Goal: Book appointment/travel/reservation

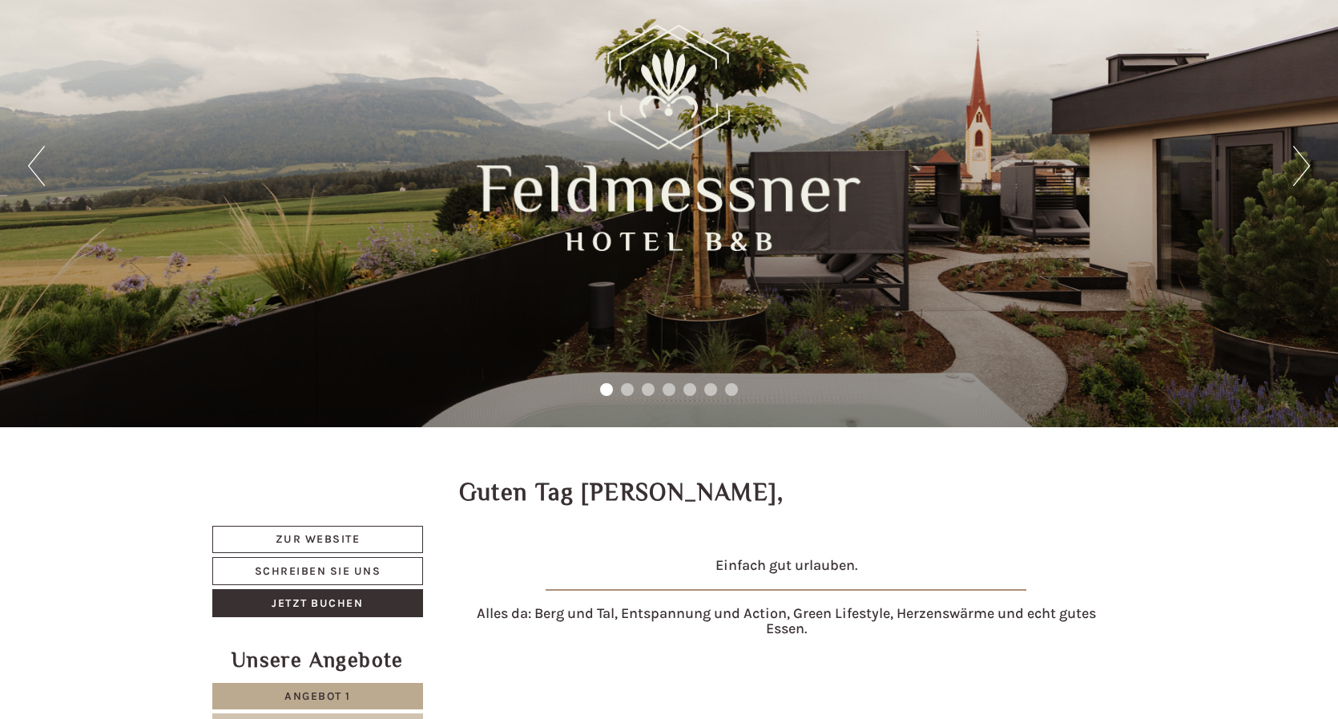
scroll to position [95, 0]
click at [1310, 167] on div "Previous Next 1 2 3 4 5 6 7" at bounding box center [669, 166] width 1338 height 523
click at [1300, 168] on button "Next" at bounding box center [1302, 166] width 17 height 40
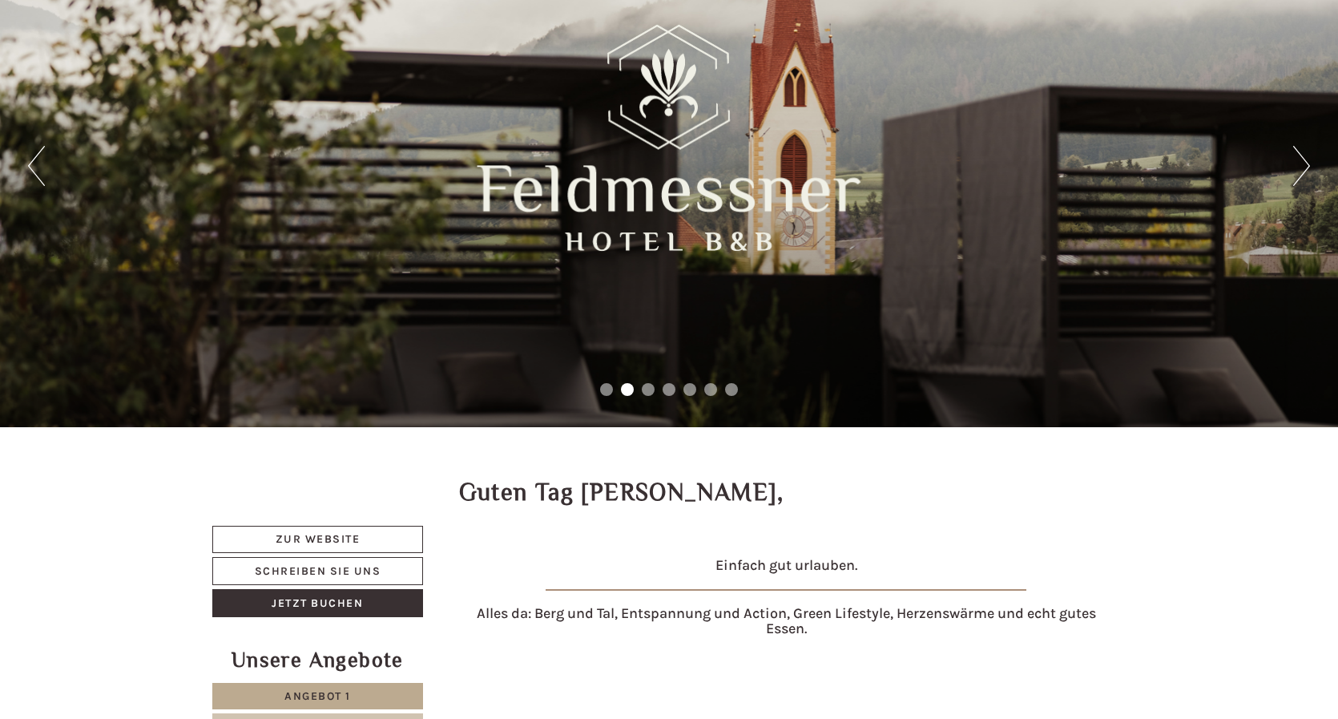
click at [1300, 168] on button "Next" at bounding box center [1302, 166] width 17 height 40
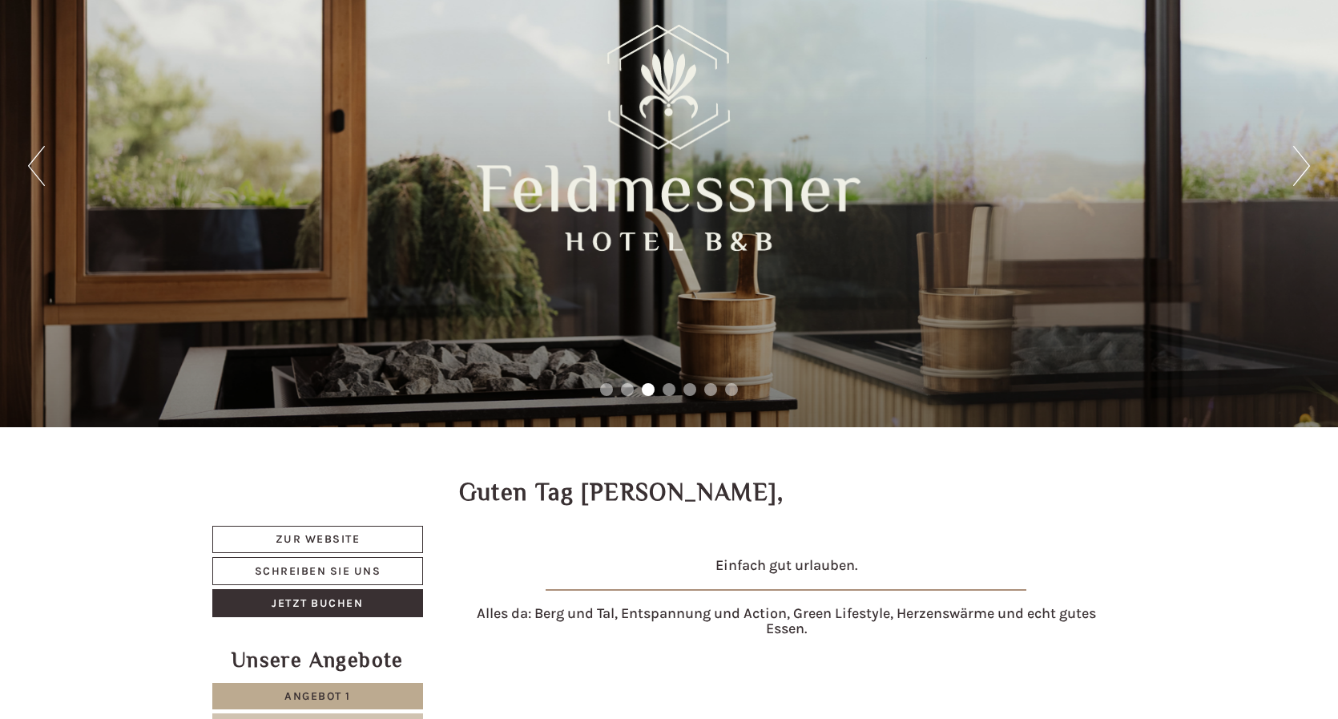
click at [1300, 168] on button "Next" at bounding box center [1302, 166] width 17 height 40
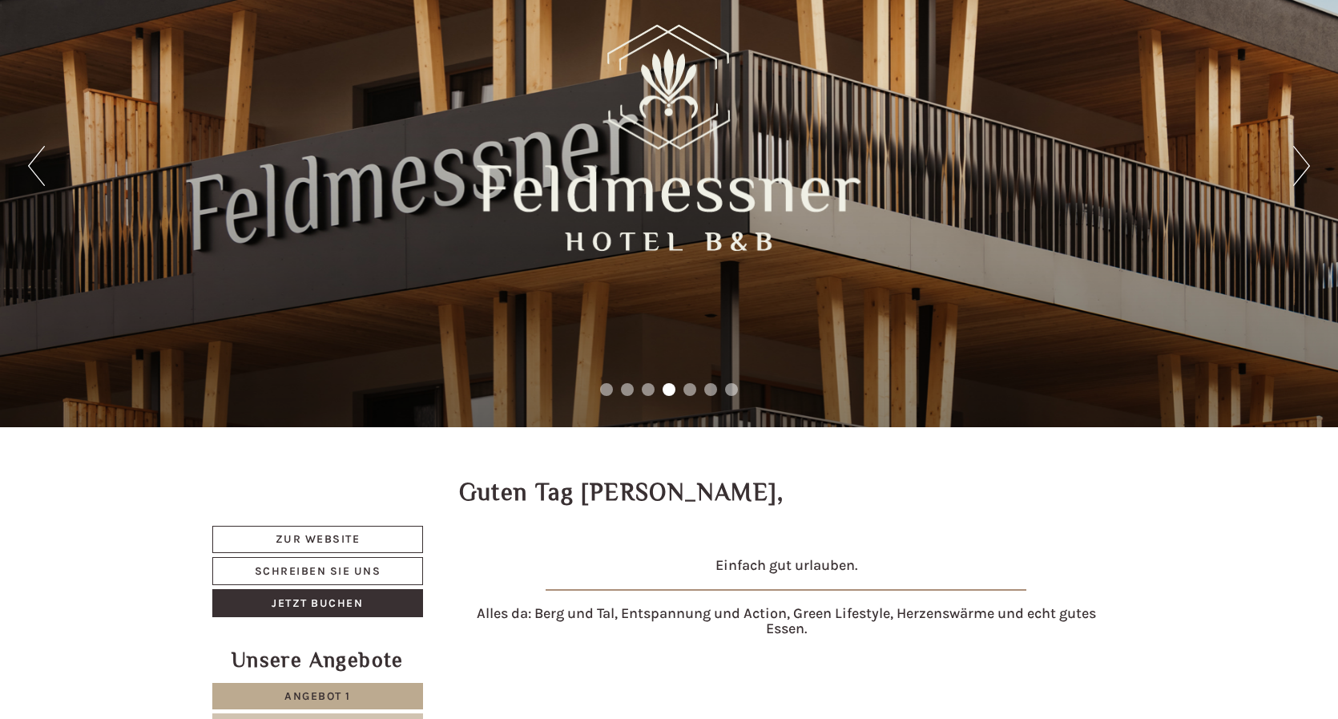
click at [1300, 168] on button "Next" at bounding box center [1302, 166] width 17 height 40
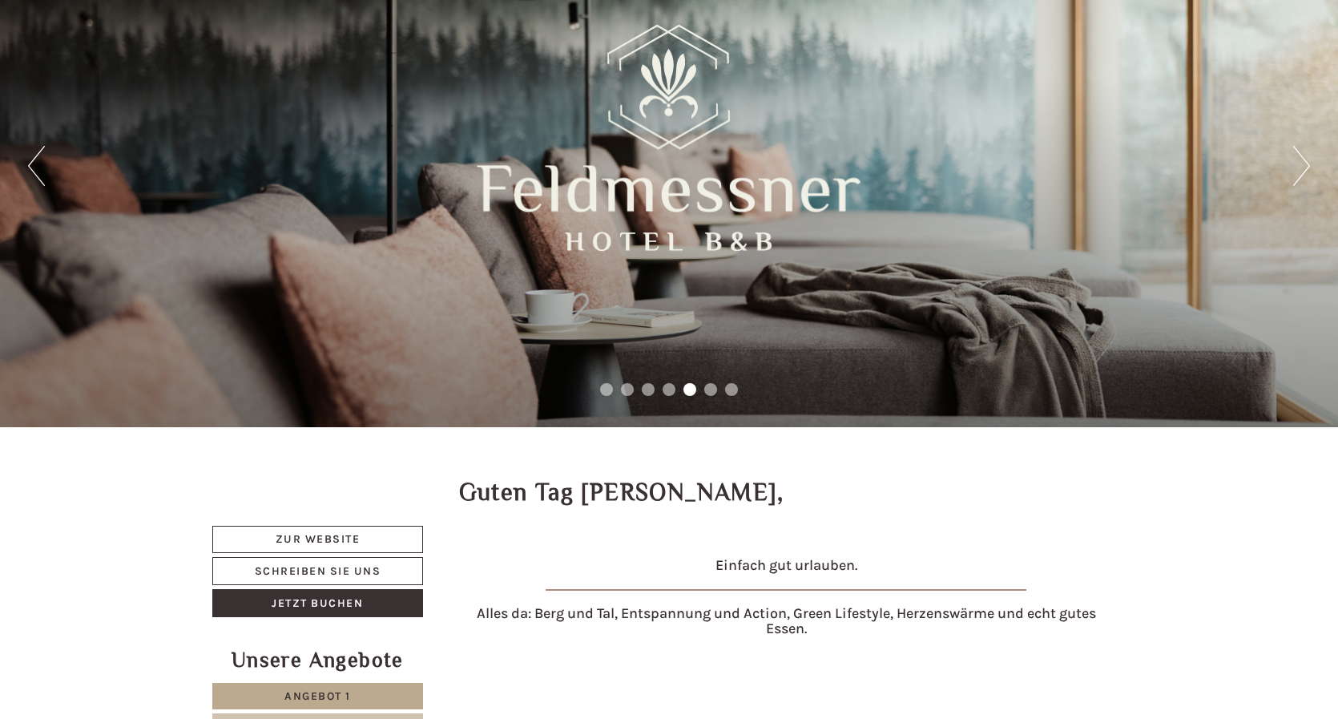
click at [1300, 168] on button "Next" at bounding box center [1302, 166] width 17 height 40
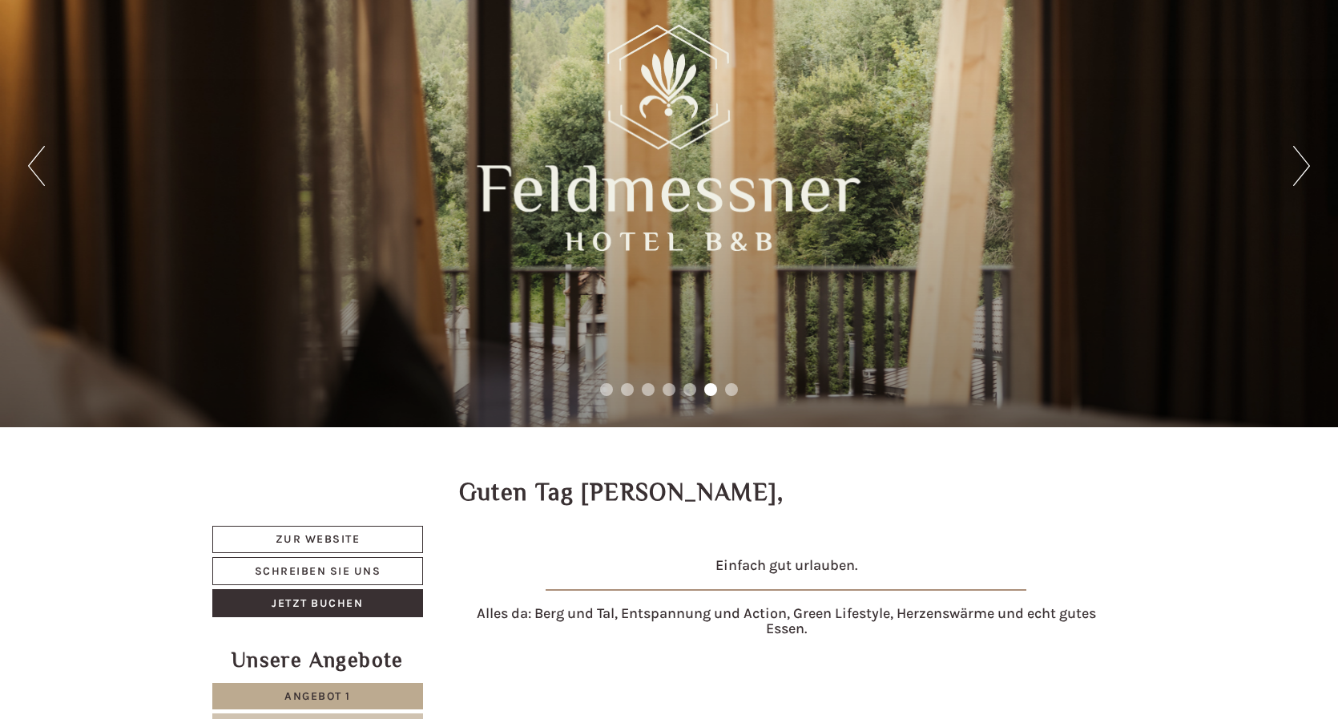
click at [1300, 168] on button "Next" at bounding box center [1302, 166] width 17 height 40
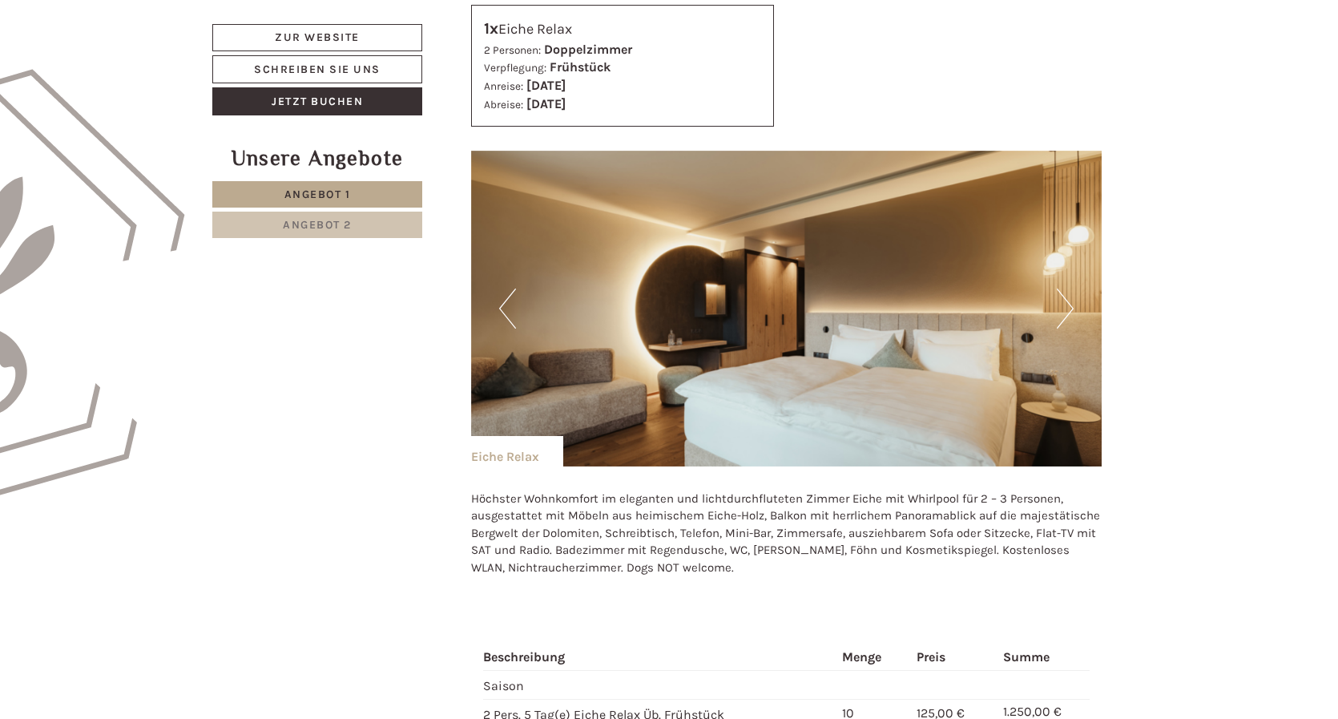
scroll to position [890, 0]
click at [1062, 296] on button "Next" at bounding box center [1065, 308] width 17 height 40
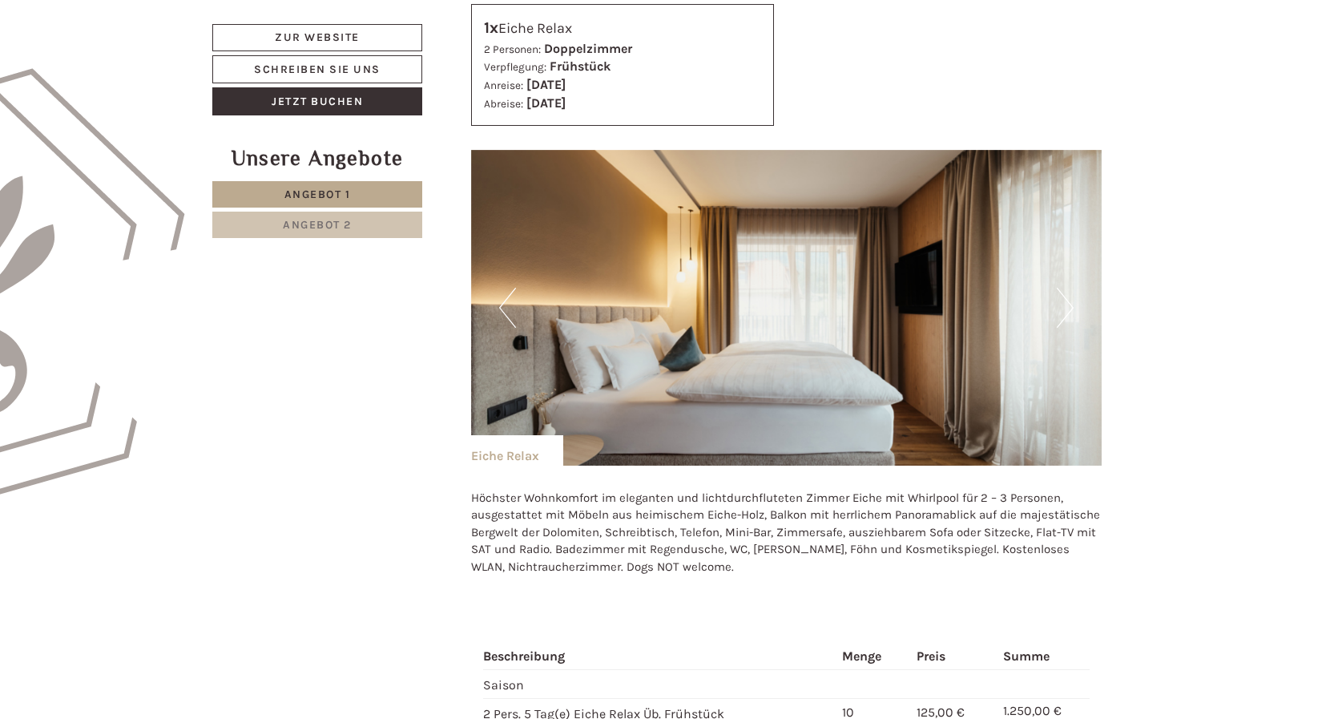
click at [1062, 296] on button "Next" at bounding box center [1065, 308] width 17 height 40
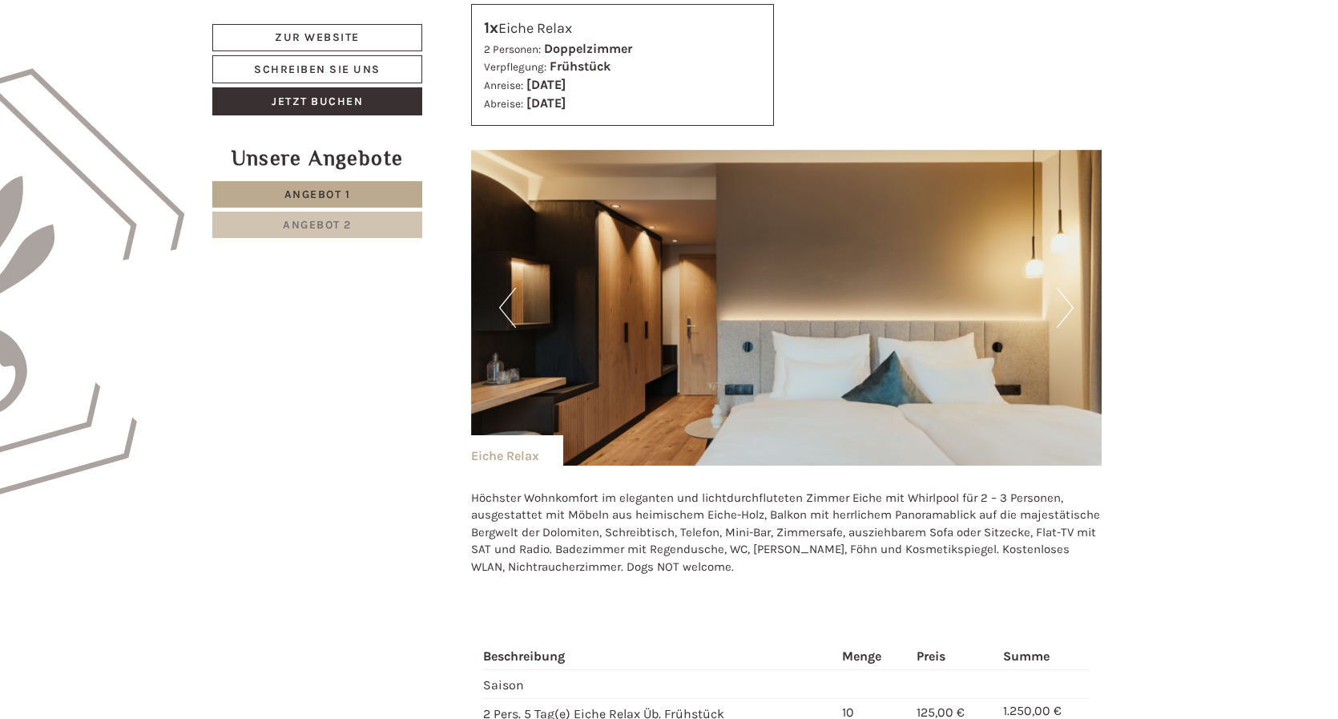
click at [1062, 296] on button "Next" at bounding box center [1065, 308] width 17 height 40
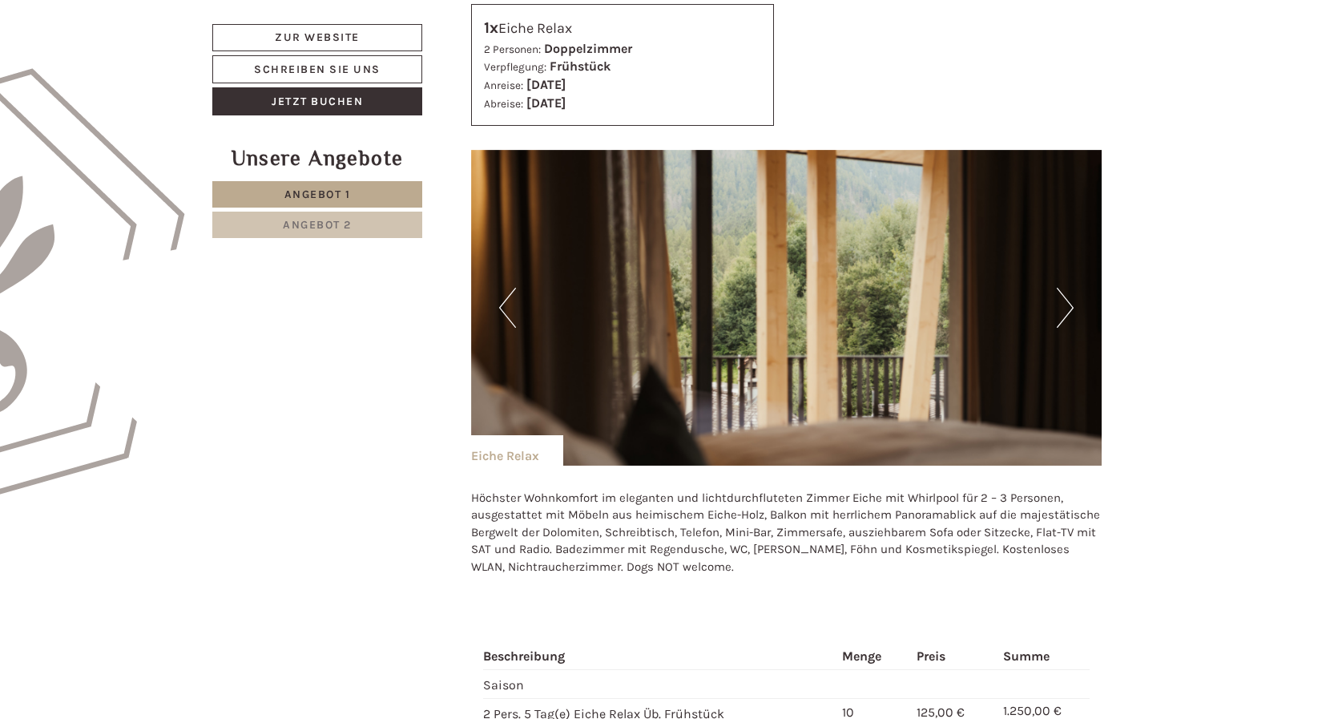
click at [1062, 296] on button "Next" at bounding box center [1065, 308] width 17 height 40
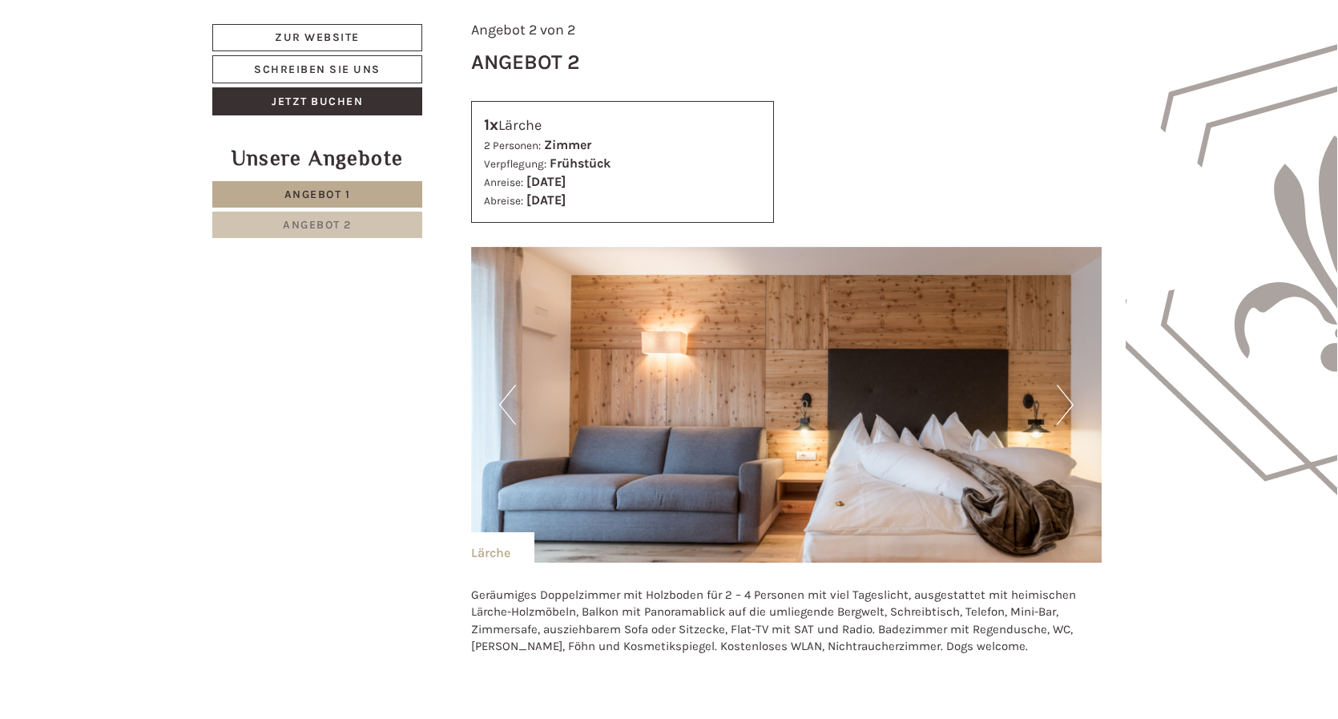
scroll to position [1850, 0]
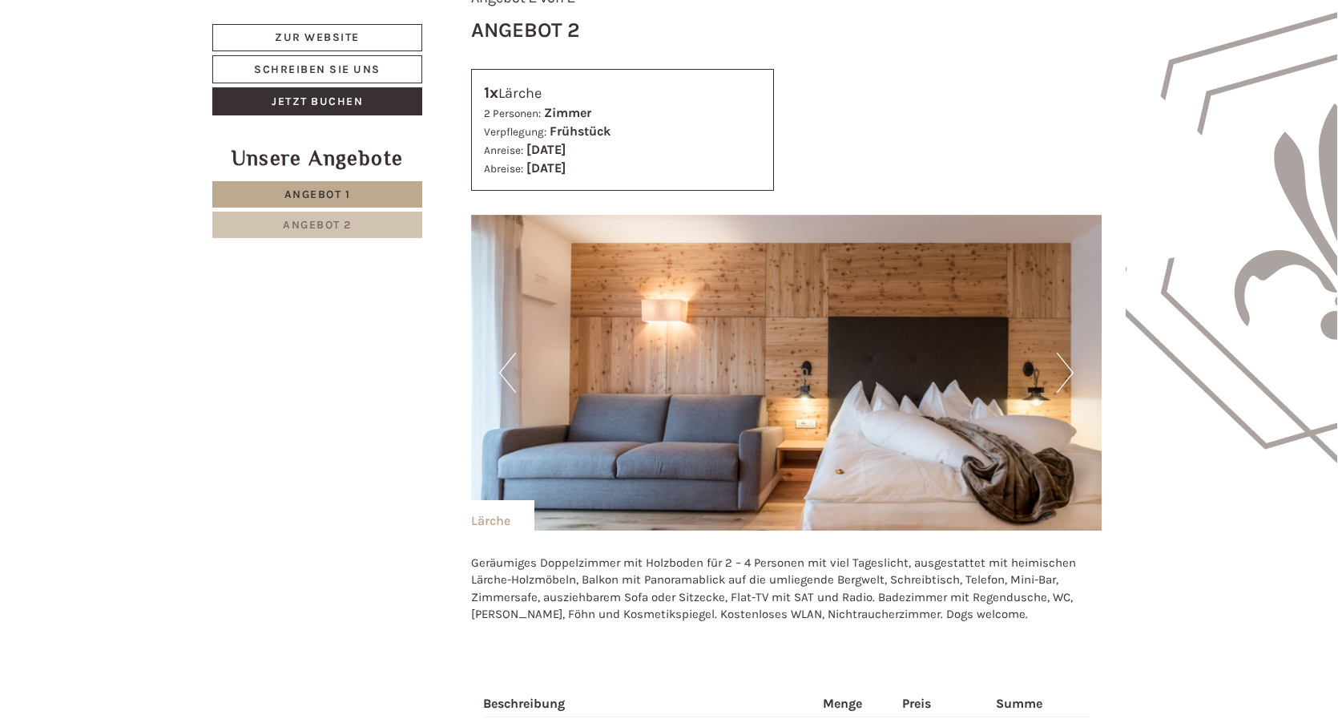
click at [1060, 353] on button "Next" at bounding box center [1065, 373] width 17 height 40
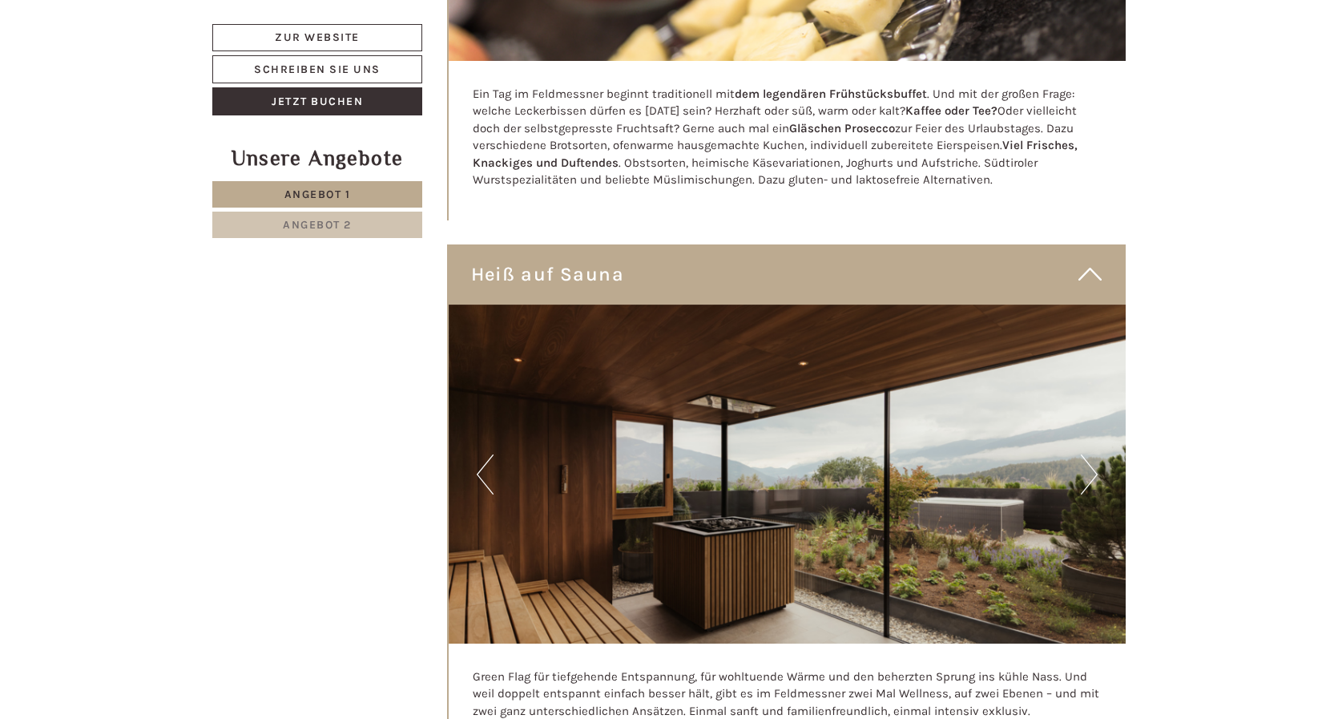
scroll to position [4262, 0]
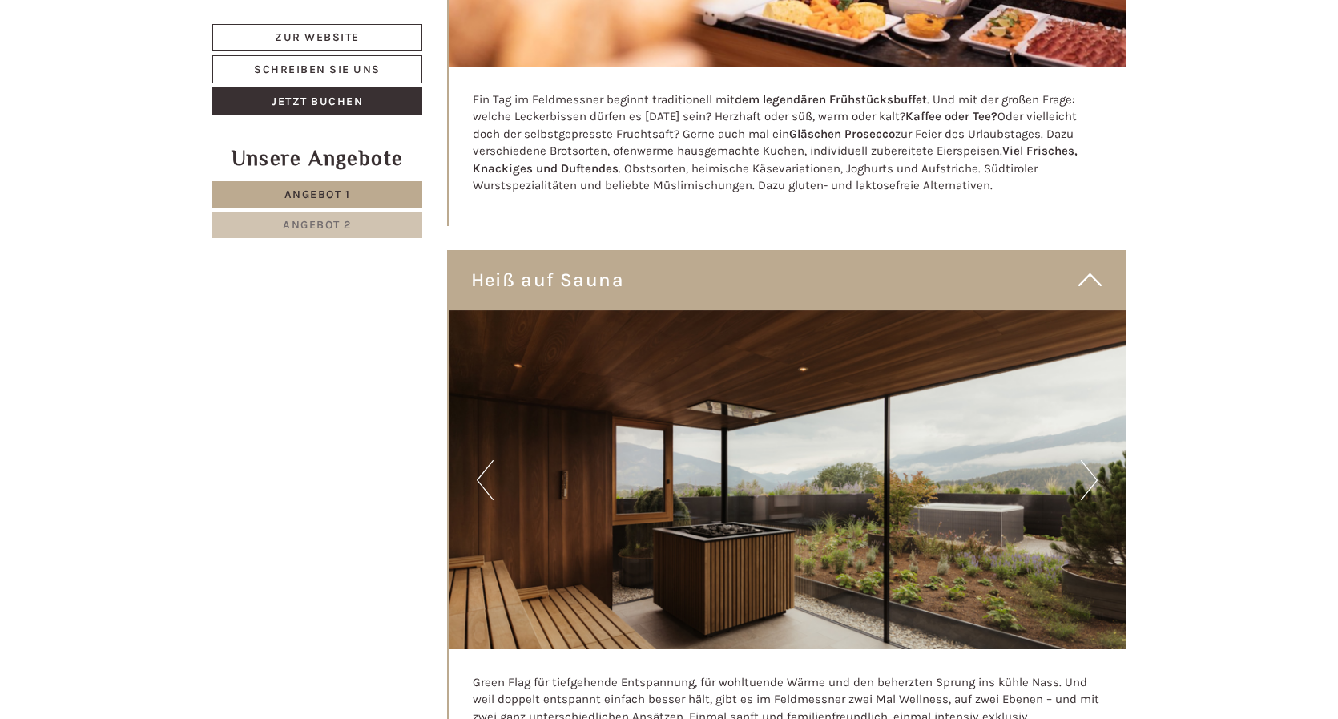
click at [1088, 460] on button "Next" at bounding box center [1089, 480] width 17 height 40
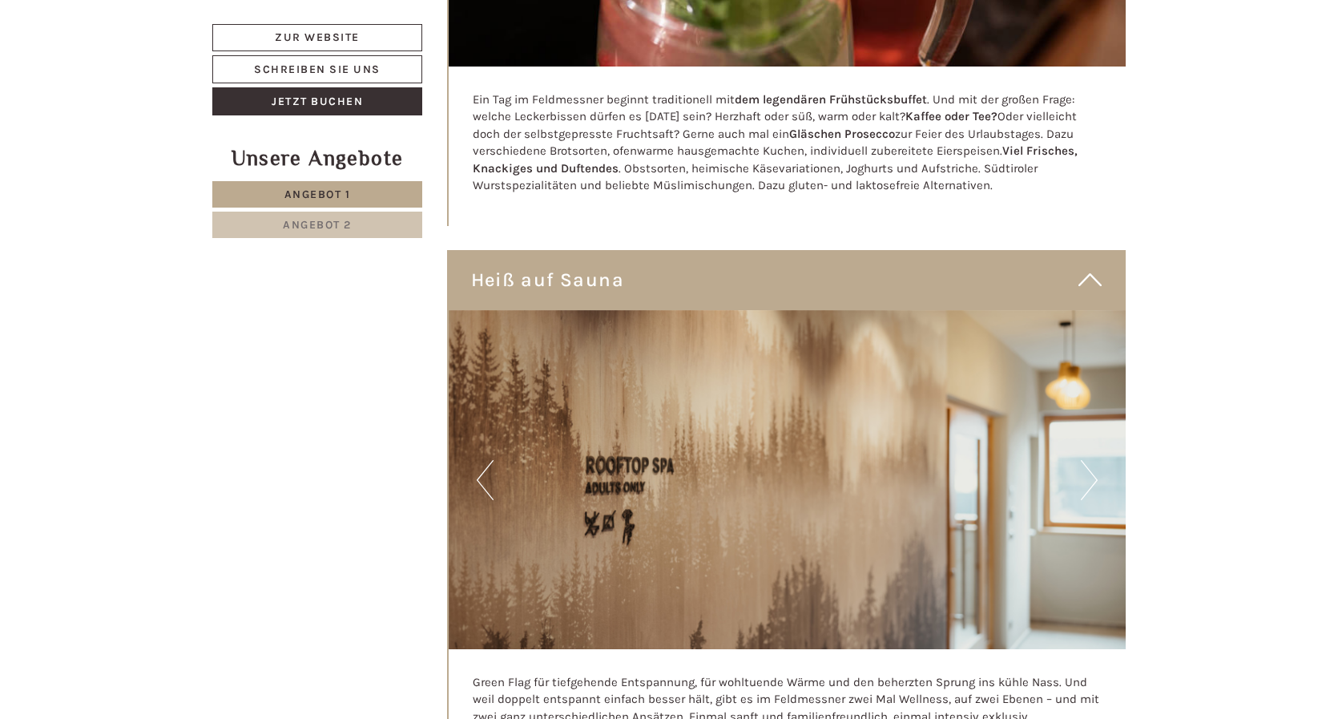
click at [1088, 460] on button "Next" at bounding box center [1089, 480] width 17 height 40
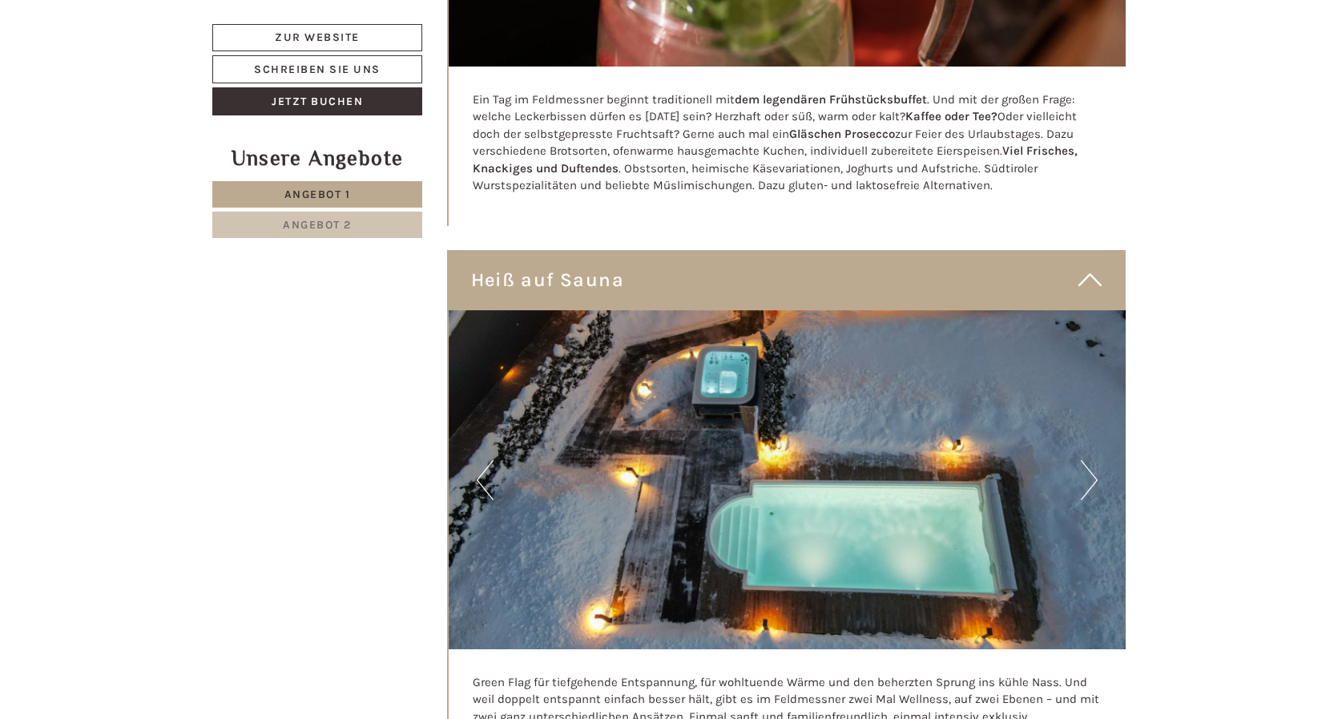
click at [1088, 460] on button "Next" at bounding box center [1089, 480] width 17 height 40
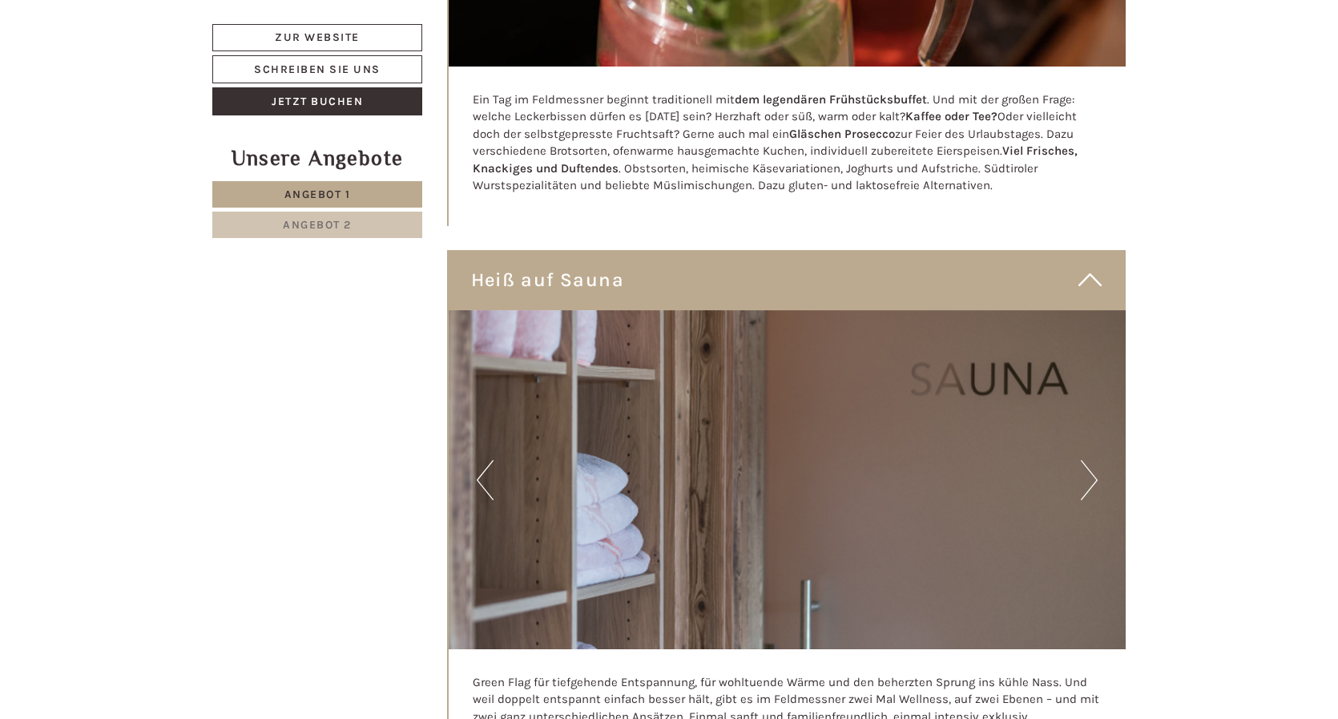
click at [1088, 460] on button "Next" at bounding box center [1089, 480] width 17 height 40
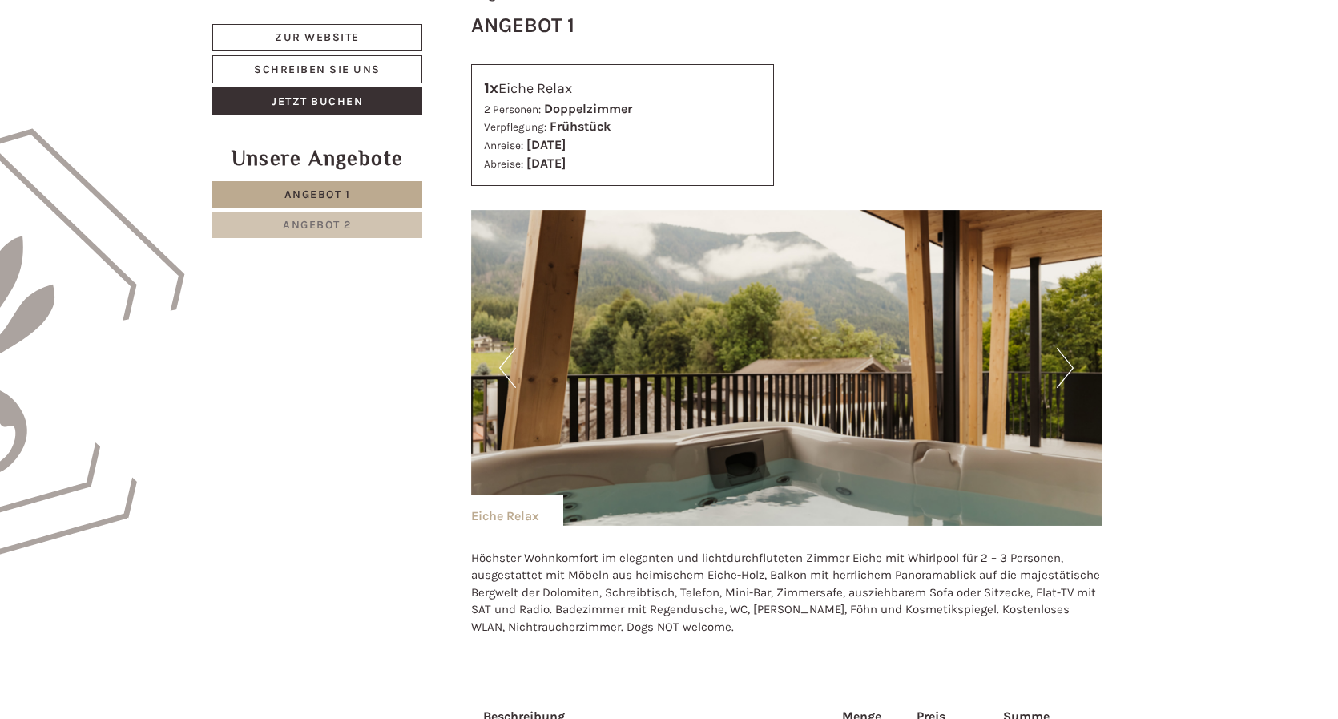
scroll to position [835, 0]
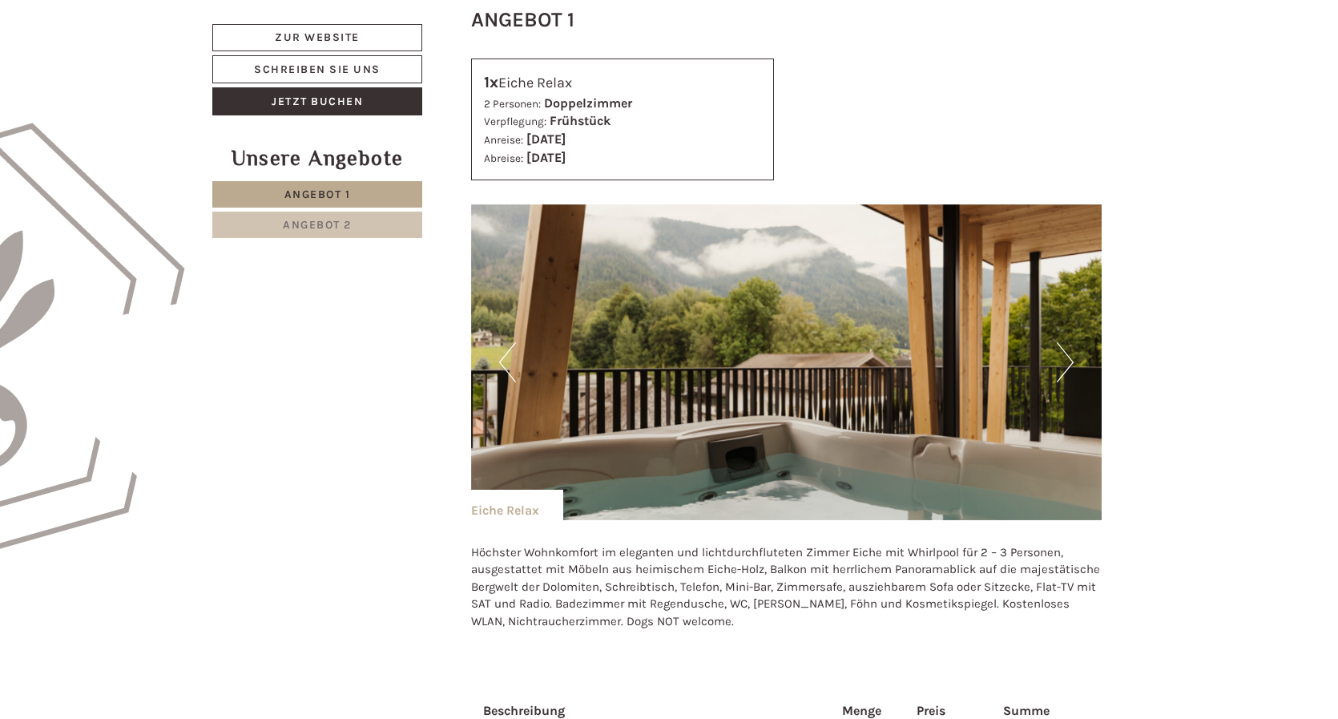
click at [1062, 360] on button "Next" at bounding box center [1065, 362] width 17 height 40
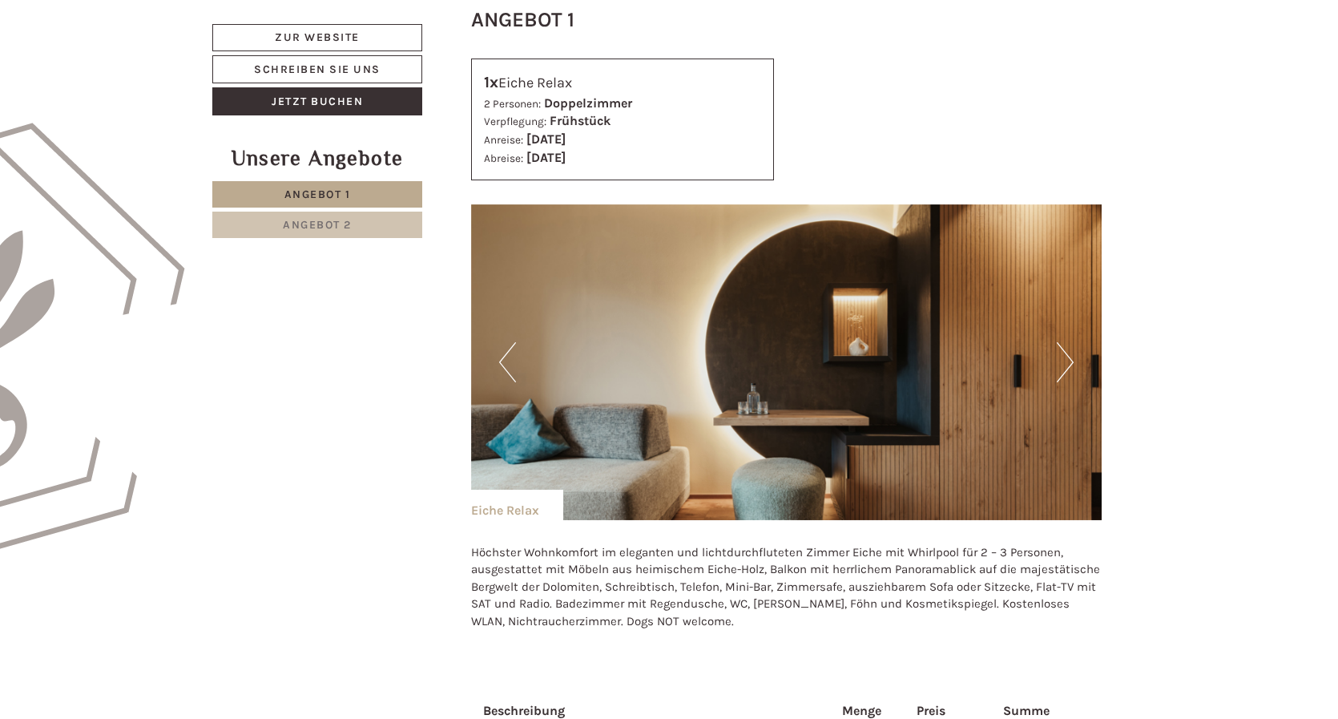
click at [1062, 360] on button "Next" at bounding box center [1065, 362] width 17 height 40
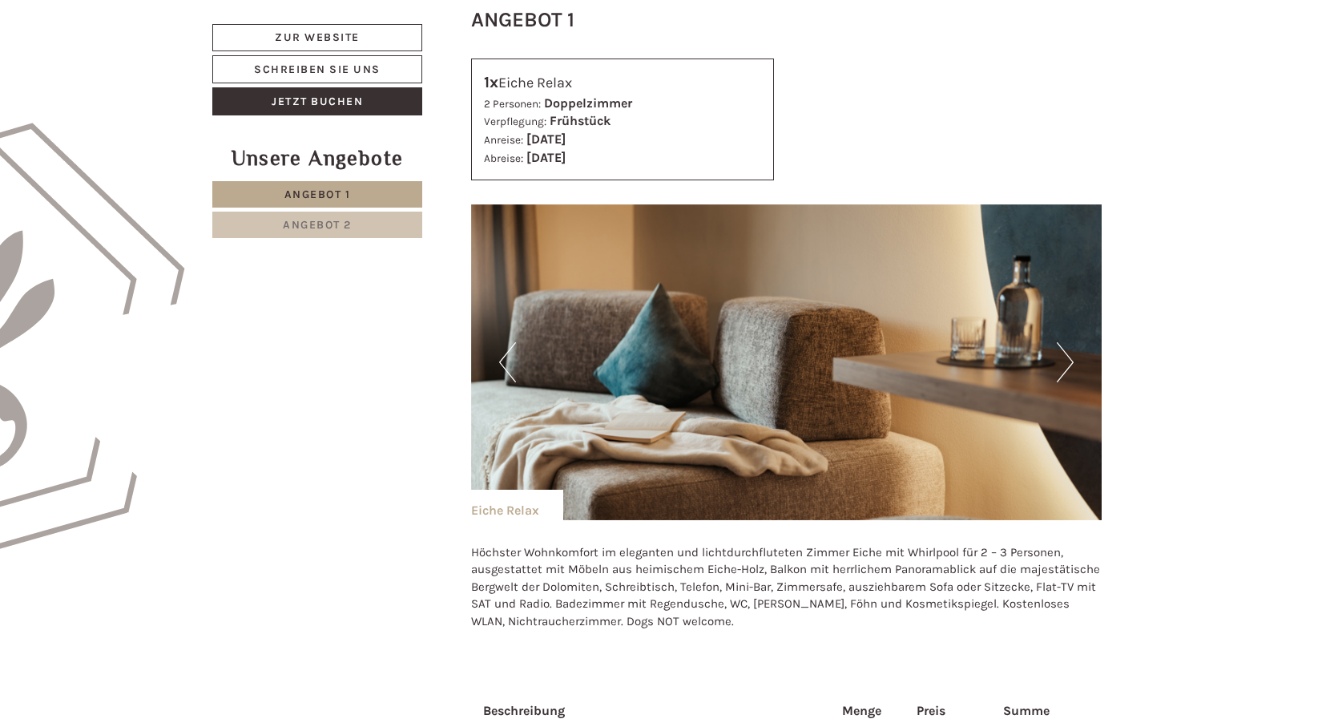
click at [1062, 360] on button "Next" at bounding box center [1065, 362] width 17 height 40
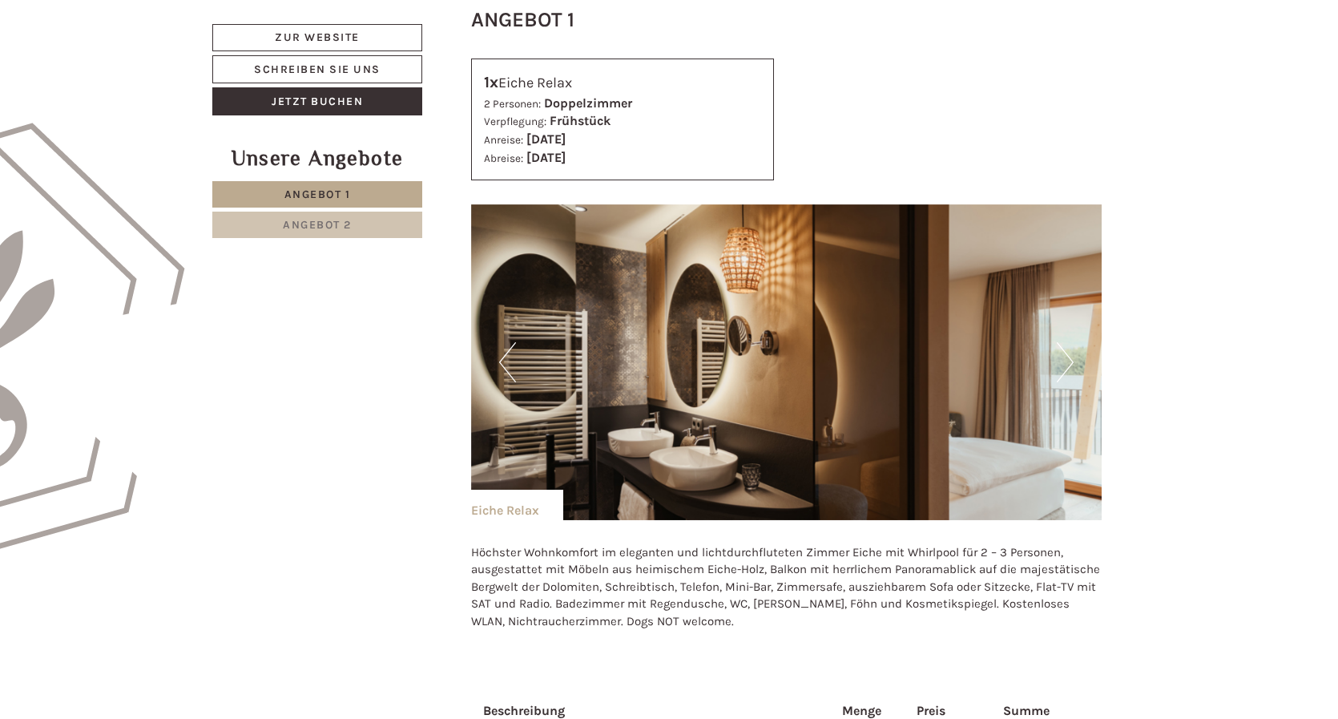
click at [1062, 360] on button "Next" at bounding box center [1065, 362] width 17 height 40
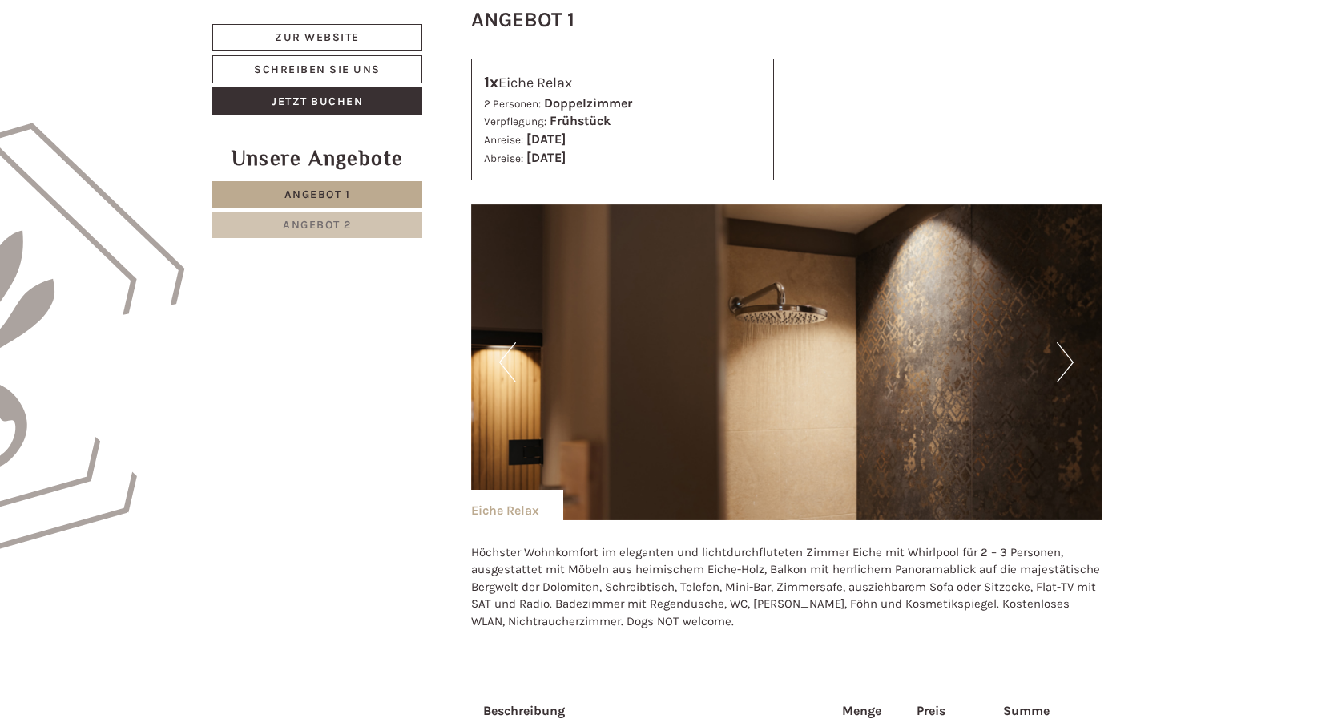
click at [1062, 360] on button "Next" at bounding box center [1065, 362] width 17 height 40
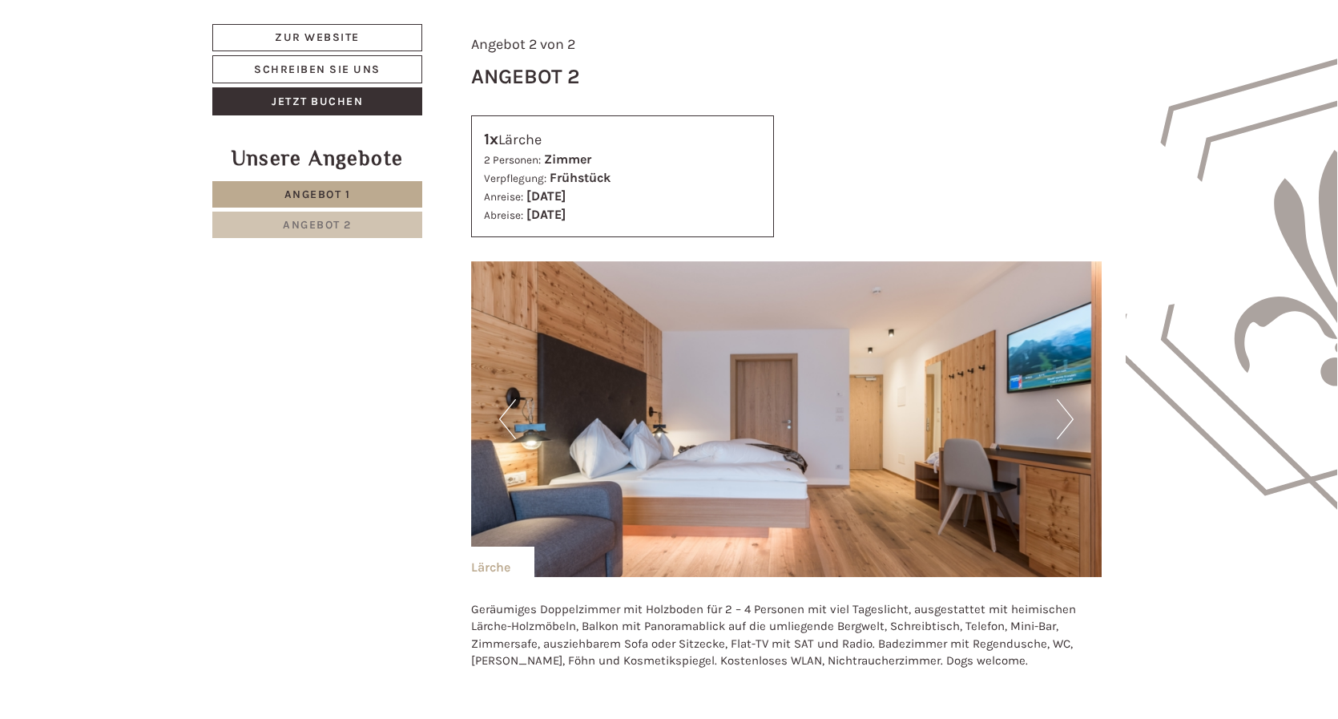
scroll to position [1807, 0]
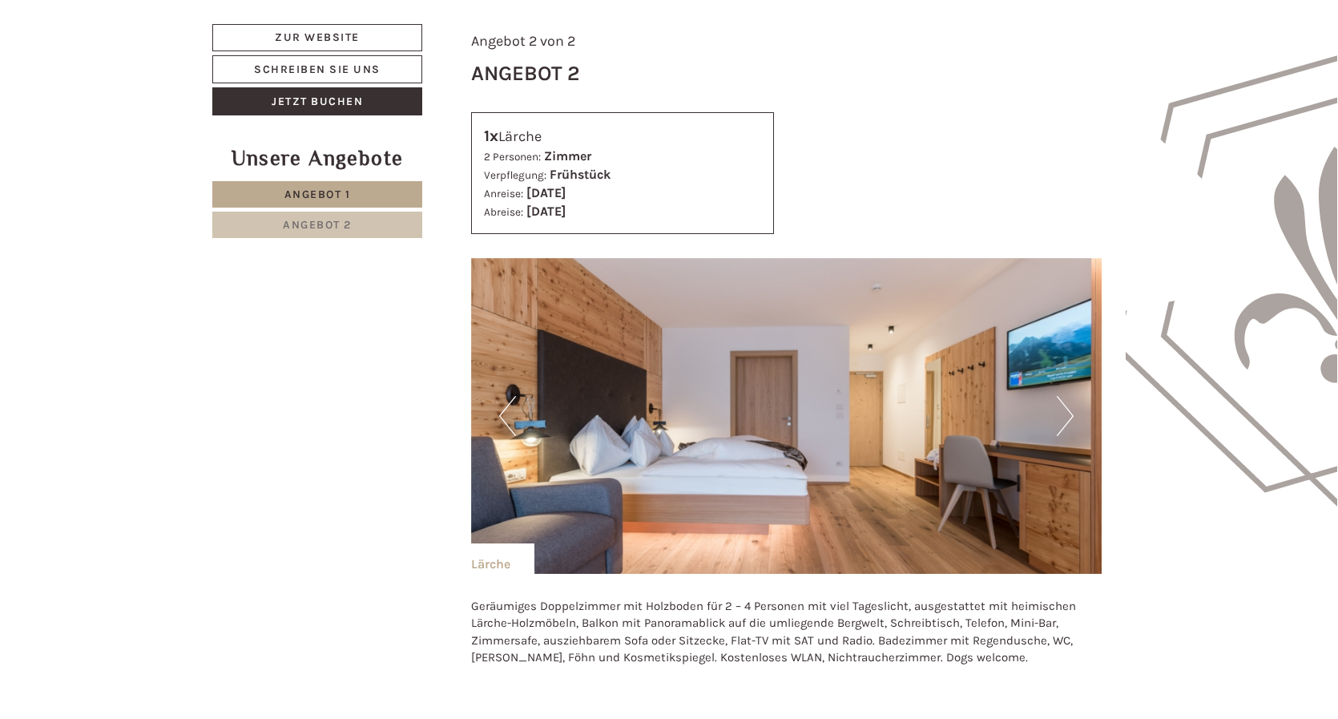
click at [1062, 410] on button "Next" at bounding box center [1065, 416] width 17 height 40
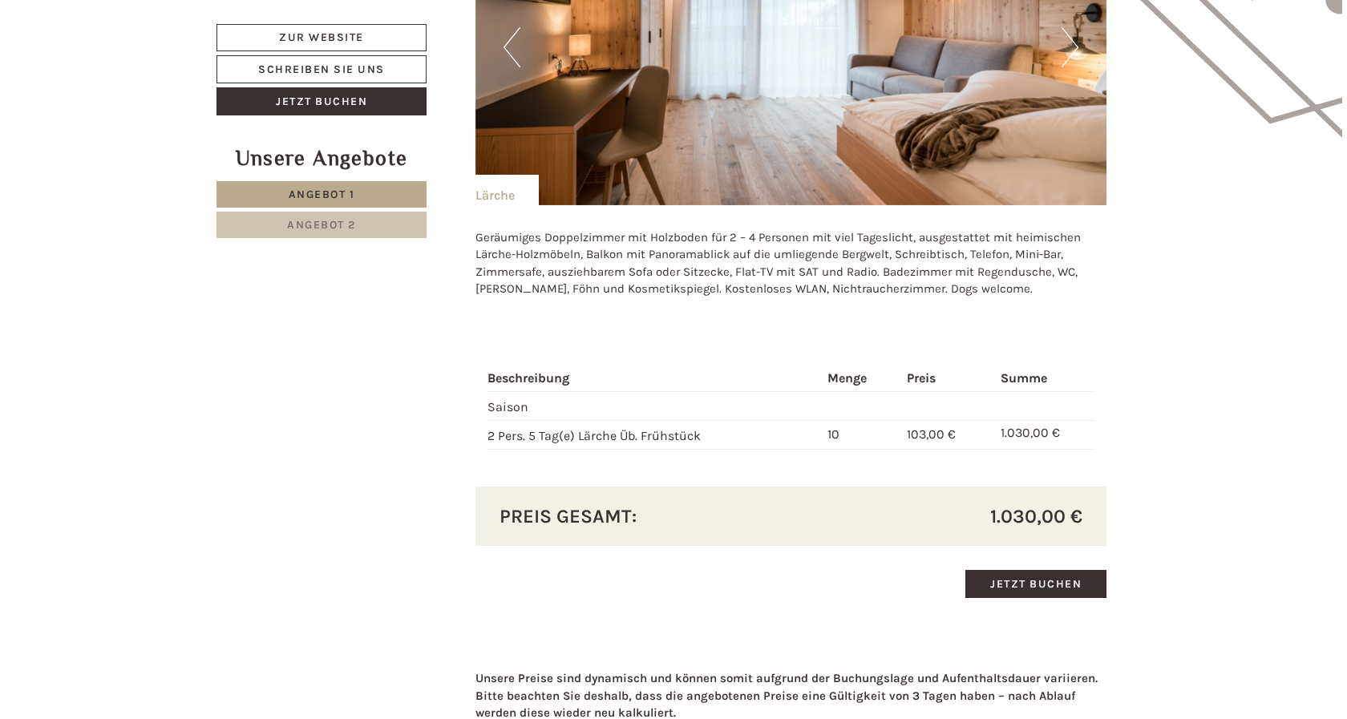
scroll to position [2182, 0]
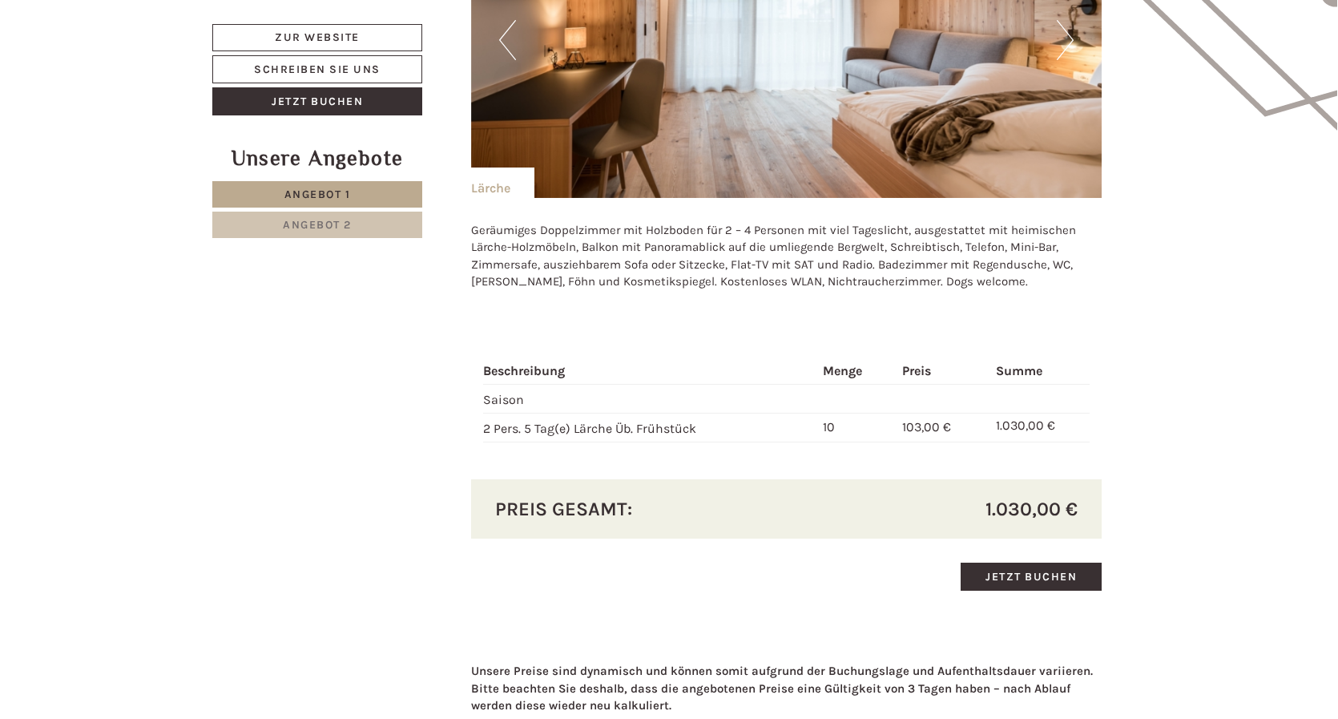
click at [1007, 564] on link "Jetzt buchen" at bounding box center [1031, 577] width 141 height 28
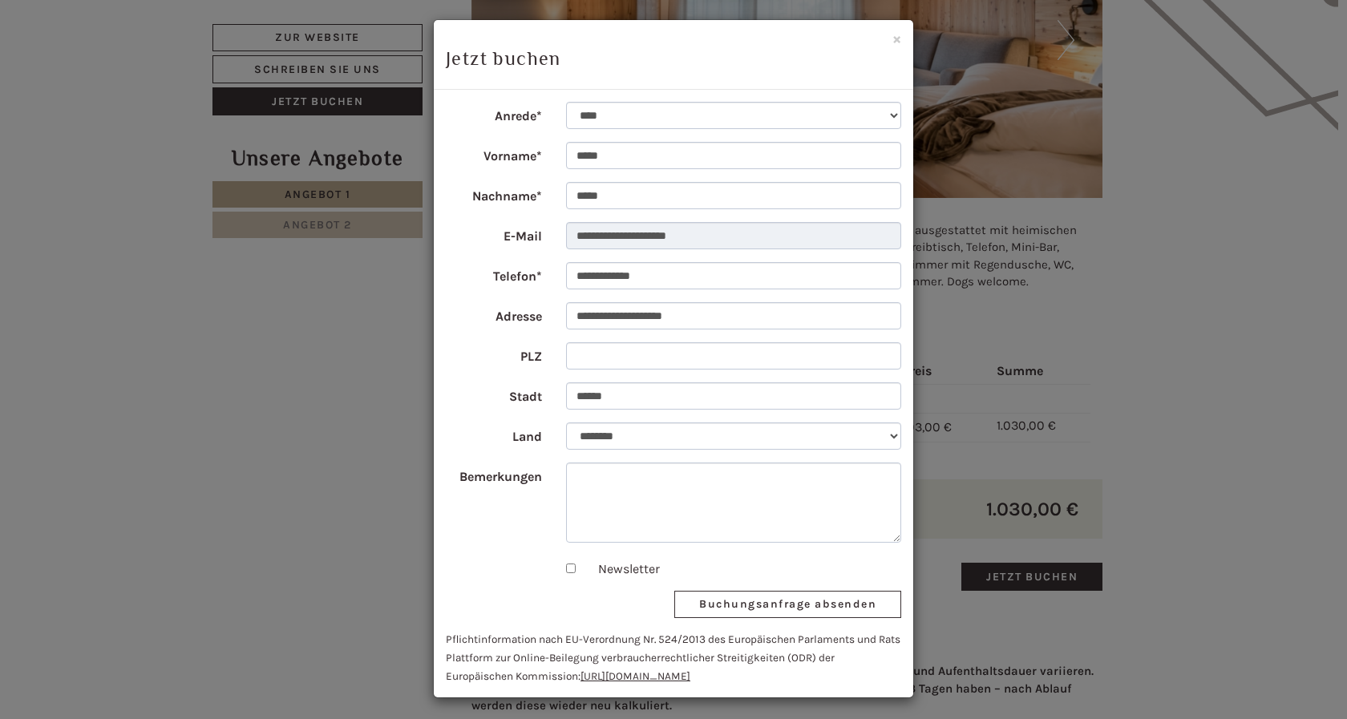
scroll to position [4, 0]
click at [717, 606] on button "Buchungsanfrage absenden" at bounding box center [787, 605] width 227 height 27
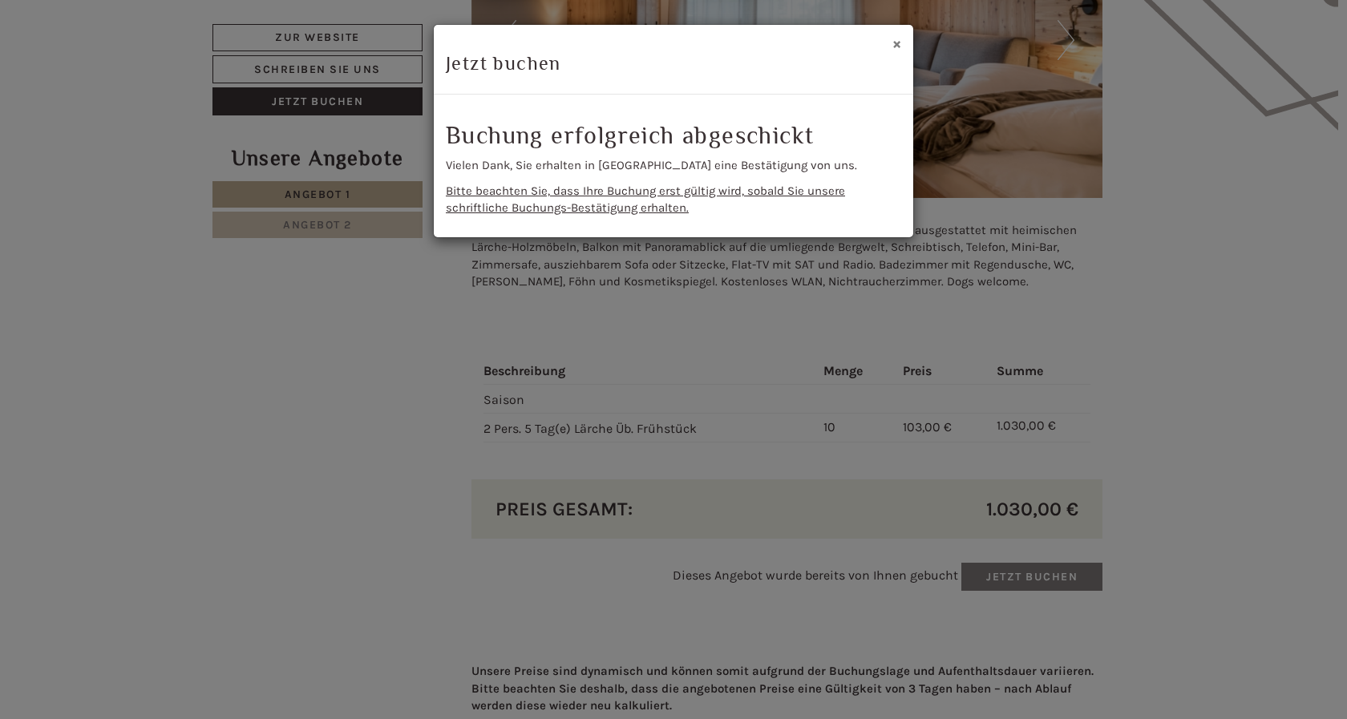
click at [900, 37] on button "×" at bounding box center [896, 43] width 9 height 17
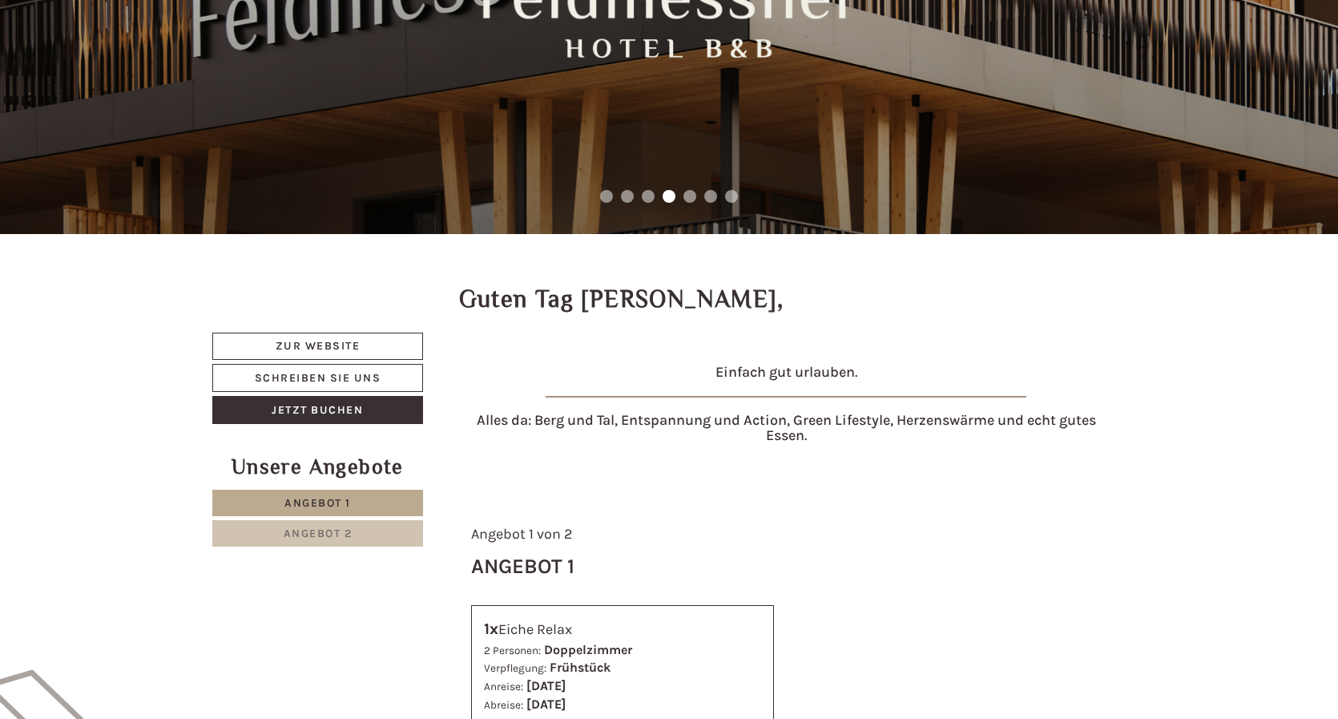
scroll to position [248, 0]
